Goal: Transaction & Acquisition: Purchase product/service

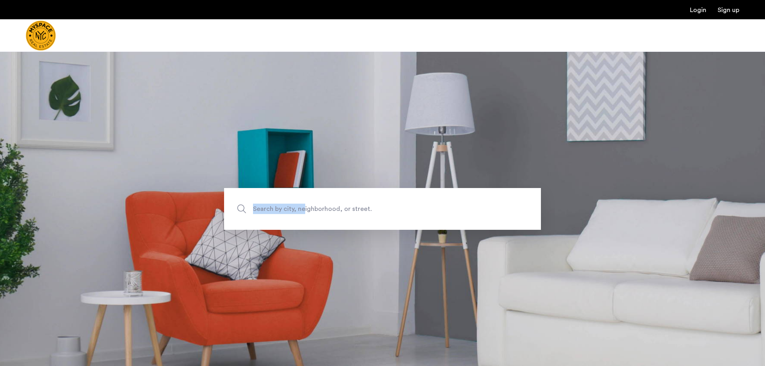
click at [304, 203] on label "Search by city, neighborhood, or street." at bounding box center [382, 209] width 317 height 42
click at [300, 209] on span "Search by city, neighborhood, or street." at bounding box center [364, 208] width 222 height 11
click at [300, 209] on input "Search by city, neighborhood, or street." at bounding box center [382, 209] width 317 height 42
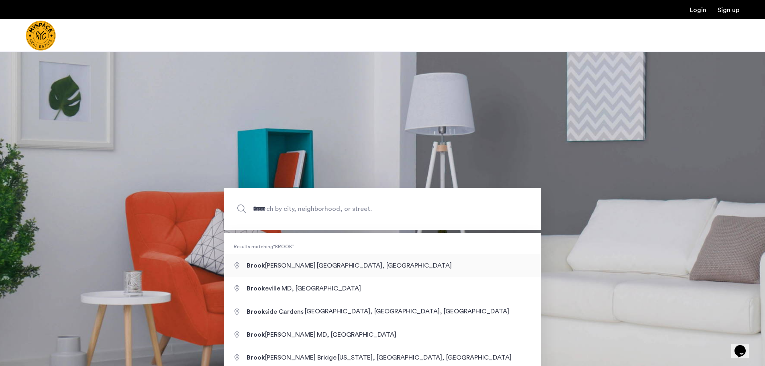
type input "**********"
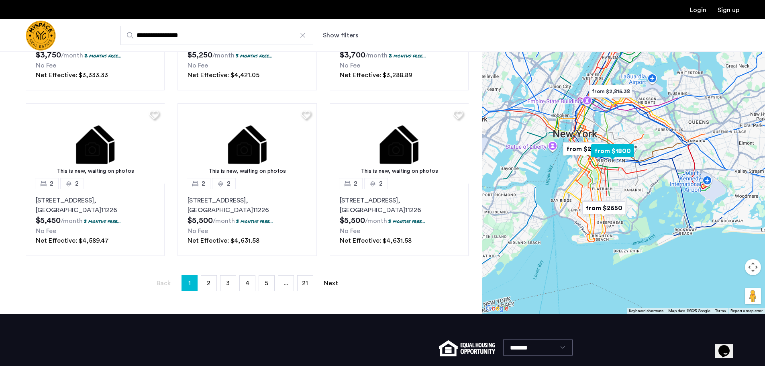
scroll to position [564, 0]
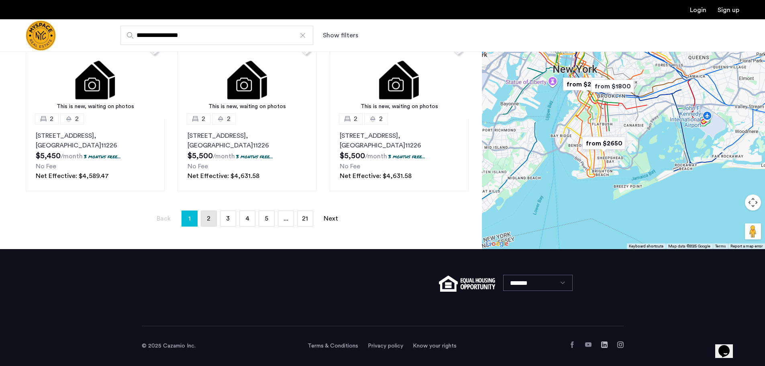
click at [212, 224] on link "page 2" at bounding box center [208, 218] width 15 height 15
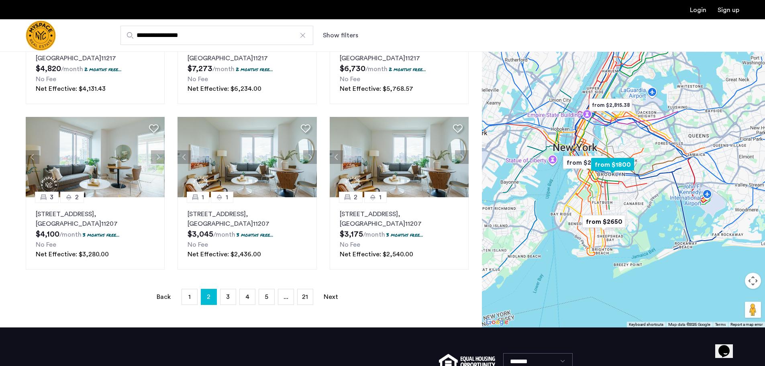
scroll to position [562, 0]
